Goal: Task Accomplishment & Management: Use online tool/utility

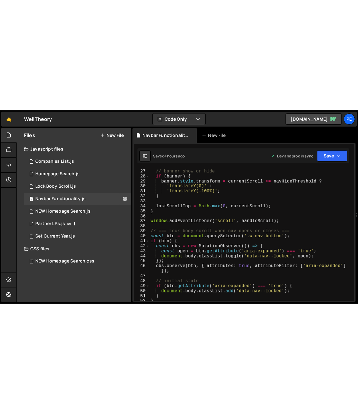
scroll to position [211, 0]
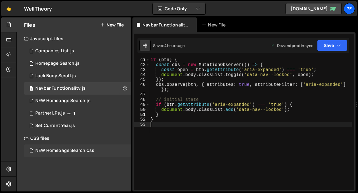
drag, startPoint x: 186, startPoint y: 152, endPoint x: 124, endPoint y: 147, distance: 62.0
click at [186, 152] on div "if ( btn ) { const obs = new MutationObserver (( ) => { const open = btn . getA…" at bounding box center [250, 128] width 202 height 142
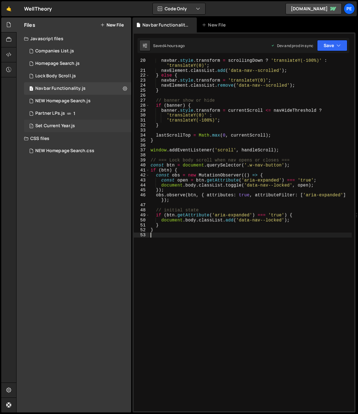
scroll to position [101, 0]
click at [203, 193] on div "navbar . style . transform = scrollingDown ? 'translateY(-100%)' : 'translateY(…" at bounding box center [250, 242] width 202 height 368
type textarea "document.body.classList.add('data-nav--locked');"
click at [195, 193] on div "navbar . style . transform = scrollingDown ? 'translateY(-100%)' : 'translateY(…" at bounding box center [250, 242] width 202 height 368
type textarea "}"
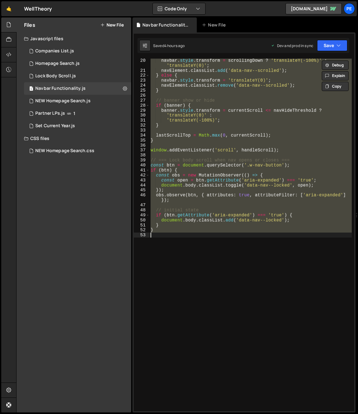
scroll to position [86, 0]
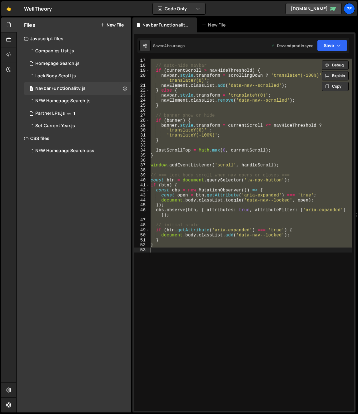
click at [233, 193] on div "// auto-hide navbar if ( currentScroll > navHideThreshold ) { navbar . style . …" at bounding box center [250, 239] width 202 height 363
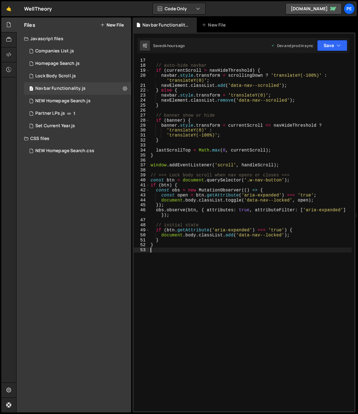
scroll to position [0, 0]
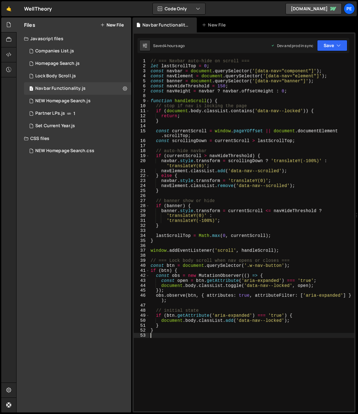
click at [244, 193] on div "// === Navbar auto-hide on scroll === let lastScrollTop = 0 ; const navbar = do…" at bounding box center [251, 240] width 205 height 363
type textarea "}"
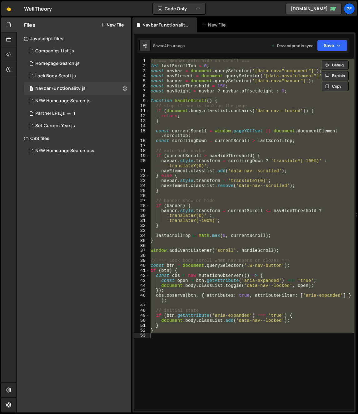
click at [253, 193] on div "// === Navbar auto-hide on scroll === let lastScrollTop = 0 ; const navbar = do…" at bounding box center [251, 240] width 205 height 363
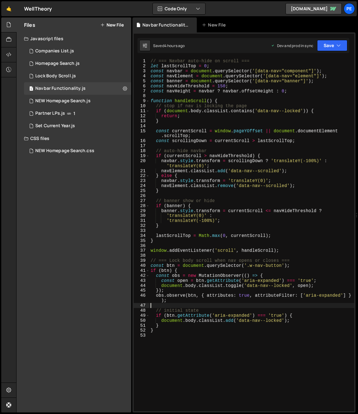
click at [253, 193] on div "// === Navbar auto-hide on scroll === let lastScrollTop = 0 ; const navbar = do…" at bounding box center [251, 240] width 205 height 363
click at [243, 193] on div "// === Navbar auto-hide on scroll === let lastScrollTop = 0 ; const navbar = do…" at bounding box center [251, 240] width 205 height 363
click at [290, 193] on div "// === Navbar auto-hide on scroll === let lastScrollTop = 0 ; const navbar = do…" at bounding box center [251, 240] width 205 height 363
click at [174, 181] on div "// === Navbar auto-hide on scroll === let lastScrollTop = 0 ; const navbar = do…" at bounding box center [251, 240] width 205 height 363
type textarea "}"
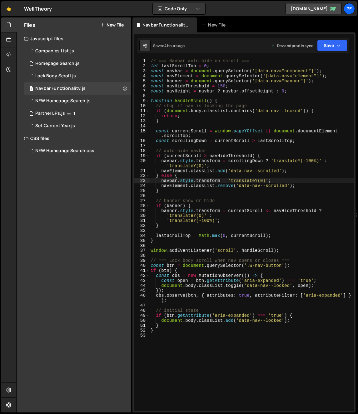
paste textarea
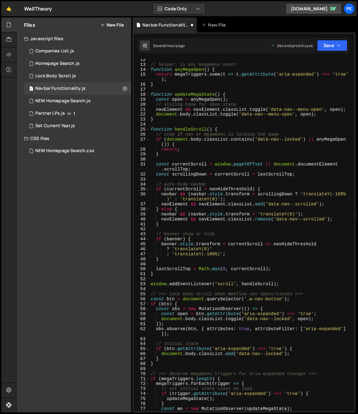
scroll to position [56, 0]
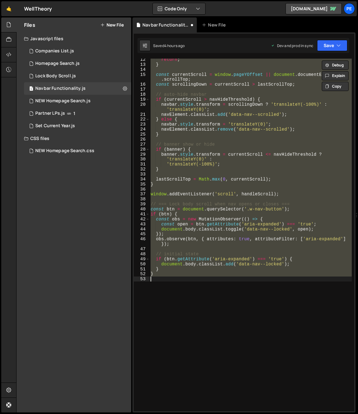
click at [186, 193] on div "return ; } const currentScroll = window . pageYOffset || document . documentEle…" at bounding box center [250, 235] width 202 height 353
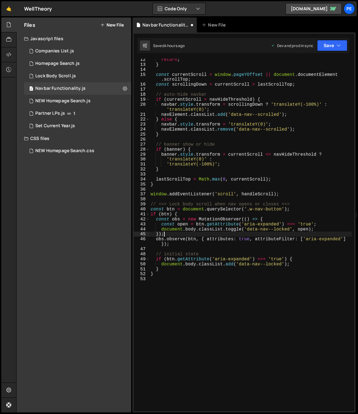
type textarea "}"
paste textarea
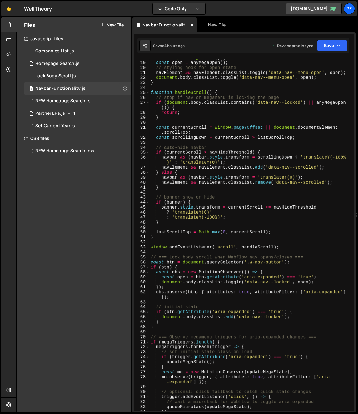
scroll to position [0, 0]
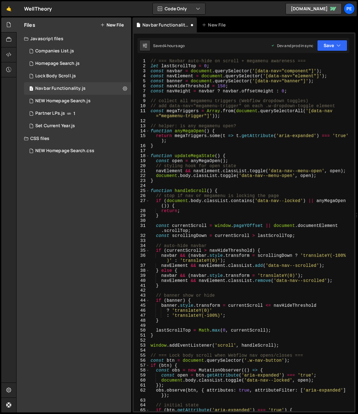
click at [213, 78] on div "// === Navbar auto-hide on scroll + megamenu awareness === let lastScrollTop = …" at bounding box center [250, 240] width 202 height 363
click at [4, 22] on div at bounding box center [8, 24] width 15 height 15
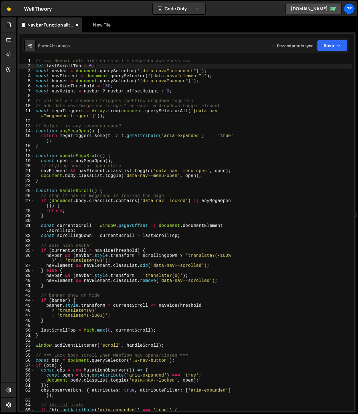
click at [127, 68] on div "// === Navbar auto-hide on scroll + megamenu awareness === let lastScrollTop = …" at bounding box center [192, 240] width 317 height 363
click at [139, 63] on div "// === Navbar auto-hide on scroll + megamenu awareness === let lastScrollTop = …" at bounding box center [192, 240] width 317 height 363
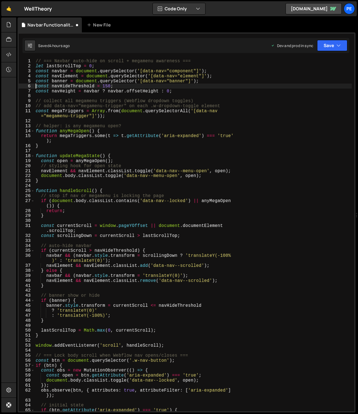
type textarea "const navHeight = navbar ? navbar.offsetHeight : 0;"
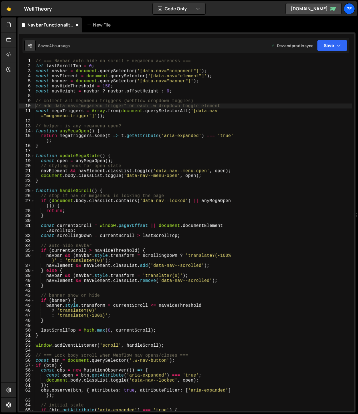
type textarea "// collect all megamenu triggers (Webflow dropdown toggles)"
type textarea "// add data-nav="megamenu-trigger" on each .w-dropdown-toggle element"
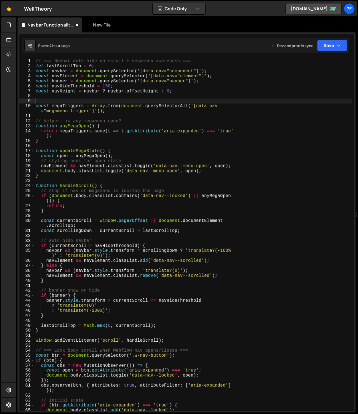
type textarea "const megaTriggers = Array.from(document.querySelectorAll('[data-nav="megamenu-…"
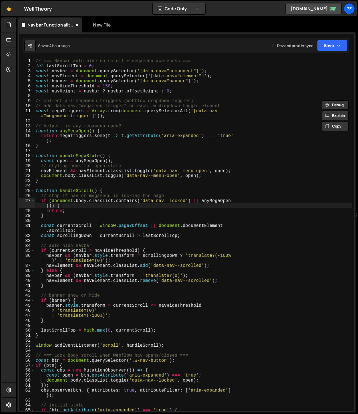
click at [125, 193] on div "// === Navbar auto-hide on scroll + megamenu awareness === let lastScrollTop = …" at bounding box center [192, 240] width 317 height 363
type textarea "if (document.body.classList.contains('data-nav--locked') || anyMegaOpen()) {"
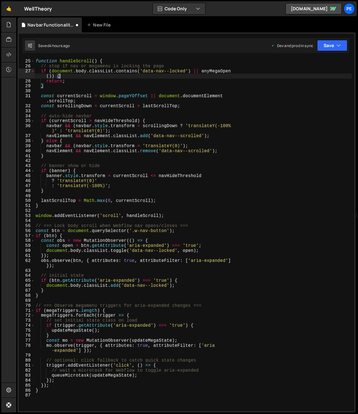
scroll to position [152, 0]
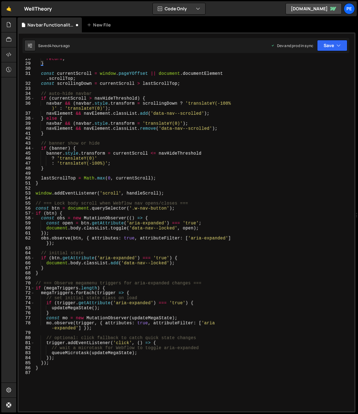
click at [157, 175] on div "return ; } const currentScroll = window . pageYOffset || document . documentEle…" at bounding box center [192, 237] width 317 height 363
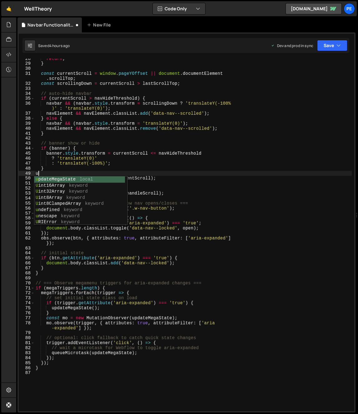
type textarea "u"
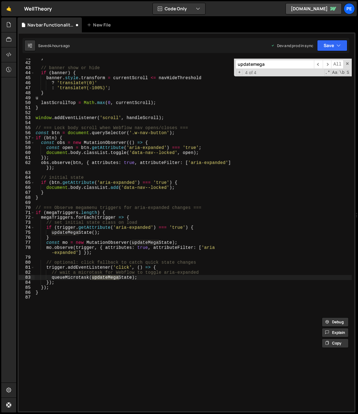
scroll to position [0, 0]
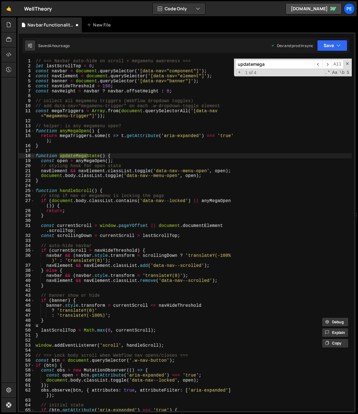
type input "updatemega"
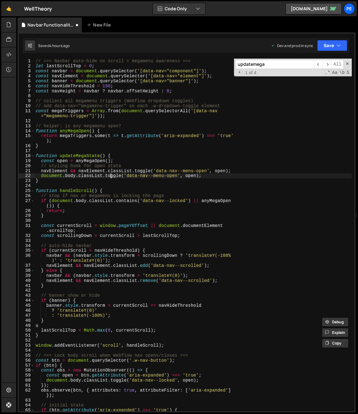
click at [112, 174] on div "// === Navbar auto-hide on scroll + megamenu awareness === let lastScrollTop = …" at bounding box center [192, 240] width 317 height 363
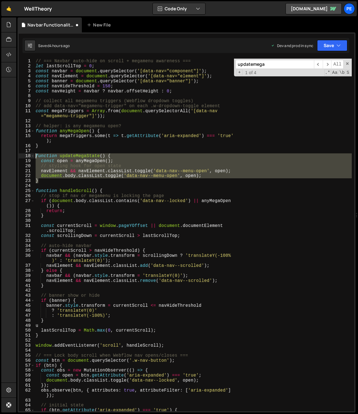
drag, startPoint x: 45, startPoint y: 179, endPoint x: 27, endPoint y: 156, distance: 29.3
click at [27, 156] on div "document.body.classList.toggle('data-nav--menu-open', open); 1 2 3 4 5 6 7 8 9 …" at bounding box center [186, 235] width 335 height 353
type textarea "function updateMegaState() { const open = anyMegaOpen();"
paste textarea
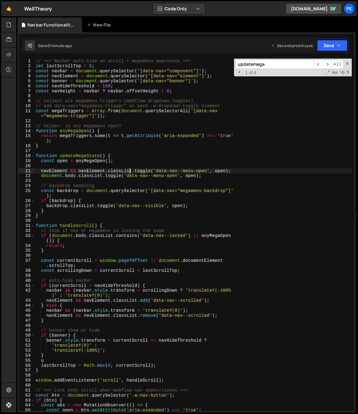
click at [130, 171] on div "// === Navbar auto-hide on scroll + megamenu awareness === let lastScrollTop = …" at bounding box center [192, 240] width 317 height 363
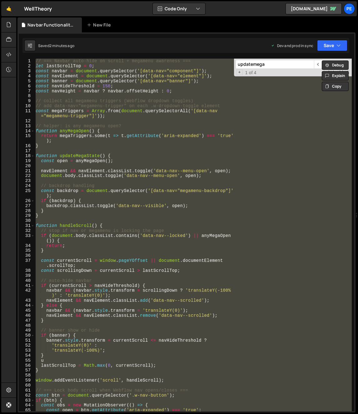
click at [178, 189] on div "// === Navbar auto-hide on scroll + megamenu awareness === let lastScrollTop = …" at bounding box center [192, 235] width 317 height 353
type textarea "}"
paste textarea
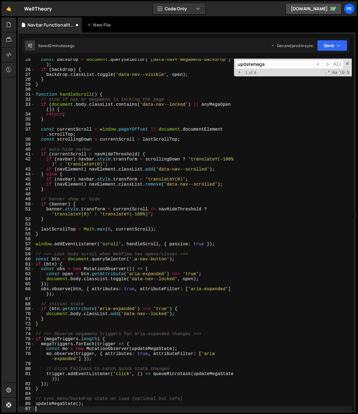
type textarea "updateMegaState();"
